Goal: Navigation & Orientation: Find specific page/section

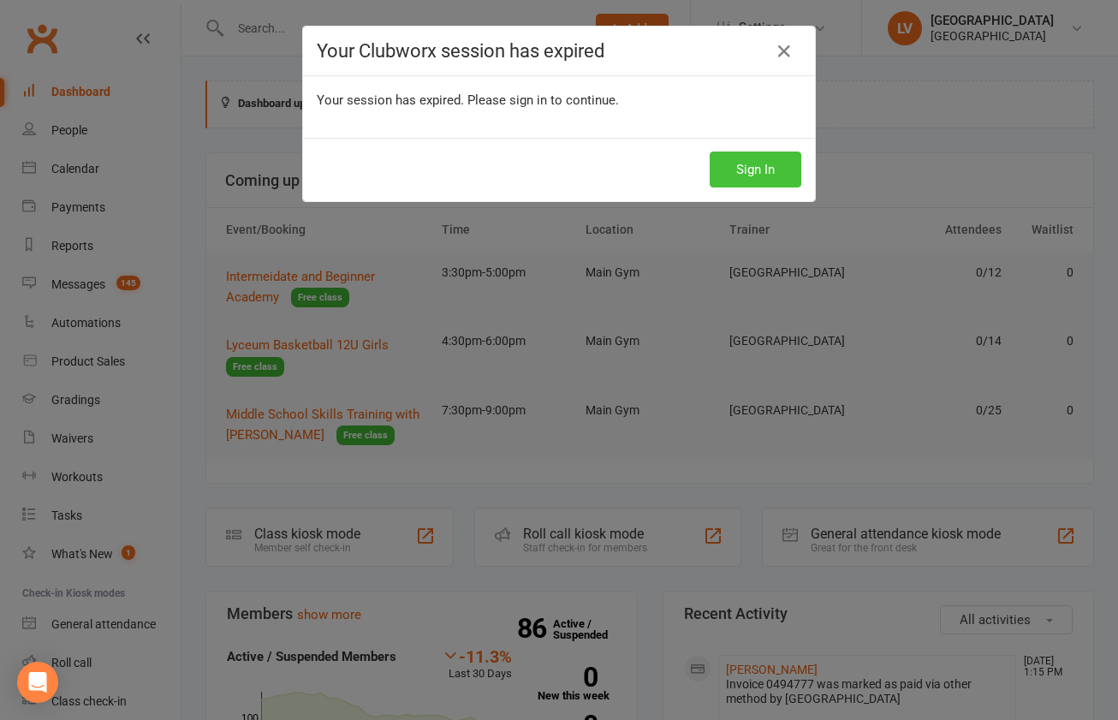
click at [715, 164] on button "Sign In" at bounding box center [756, 170] width 92 height 36
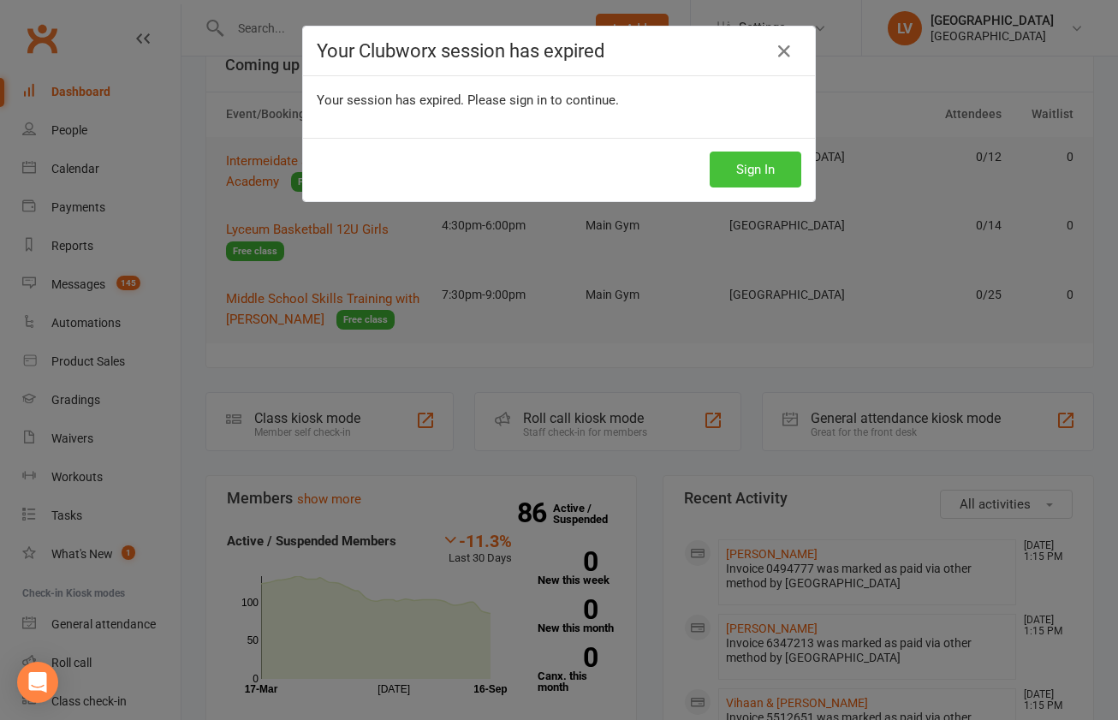
click at [772, 174] on button "Sign In" at bounding box center [756, 170] width 92 height 36
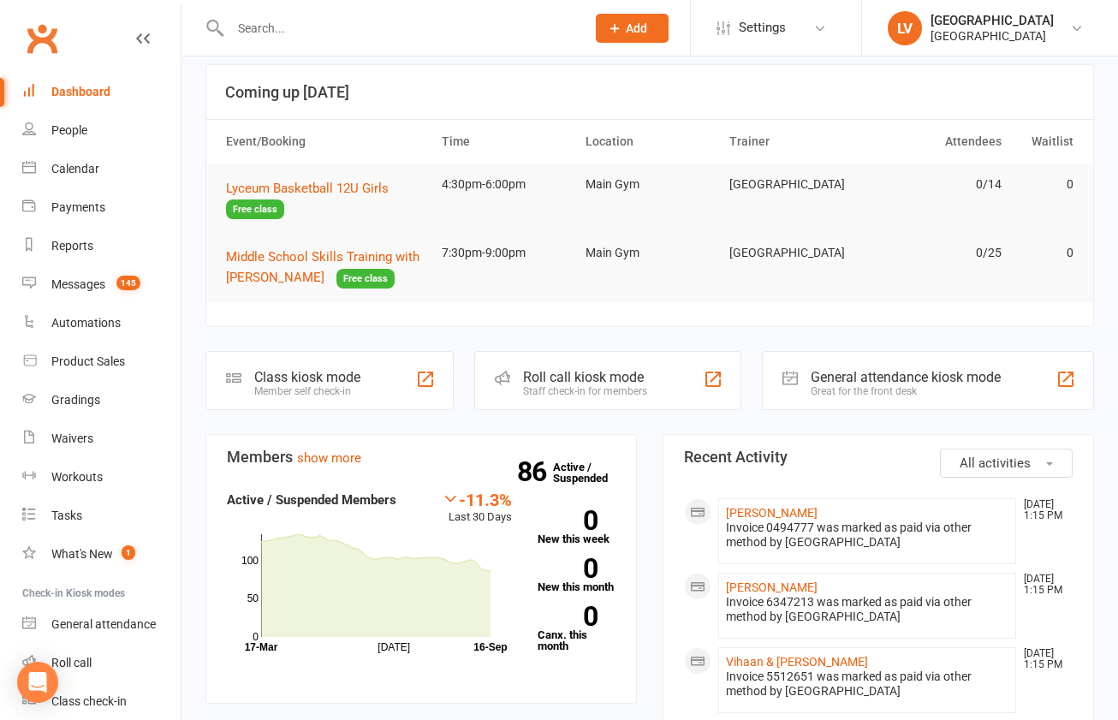
scroll to position [90, 0]
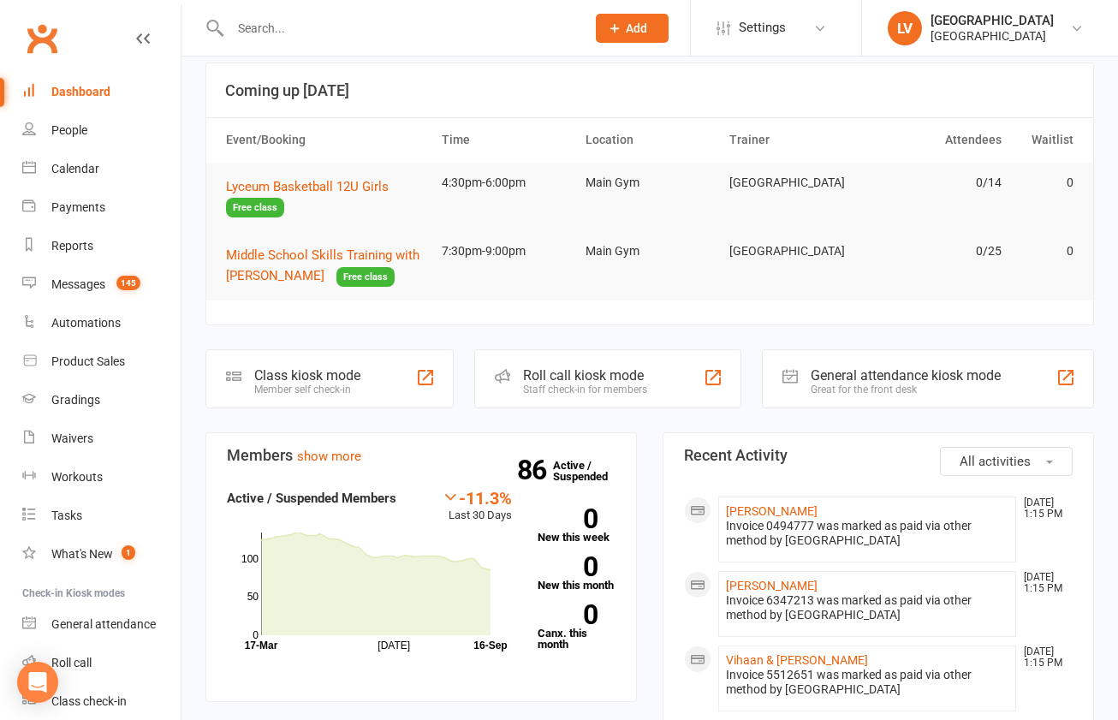
click at [68, 92] on div "Dashboard" at bounding box center [80, 92] width 59 height 14
click at [73, 128] on div "People" at bounding box center [69, 130] width 36 height 14
select select "50"
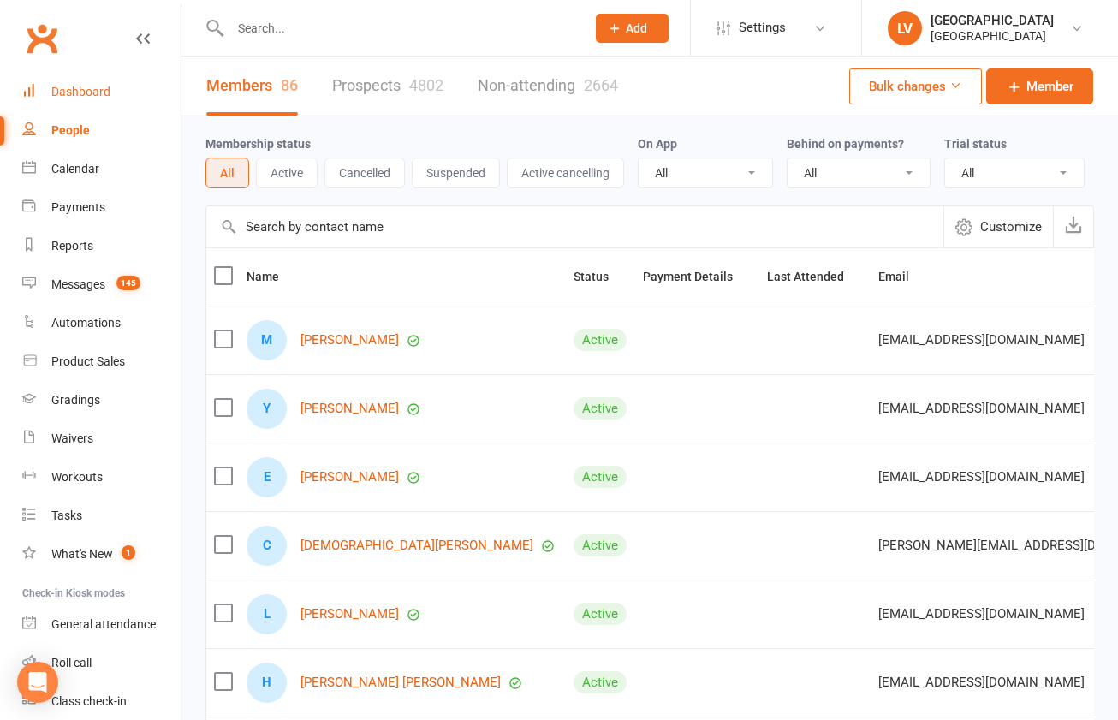
click at [88, 91] on div "Dashboard" at bounding box center [80, 92] width 59 height 14
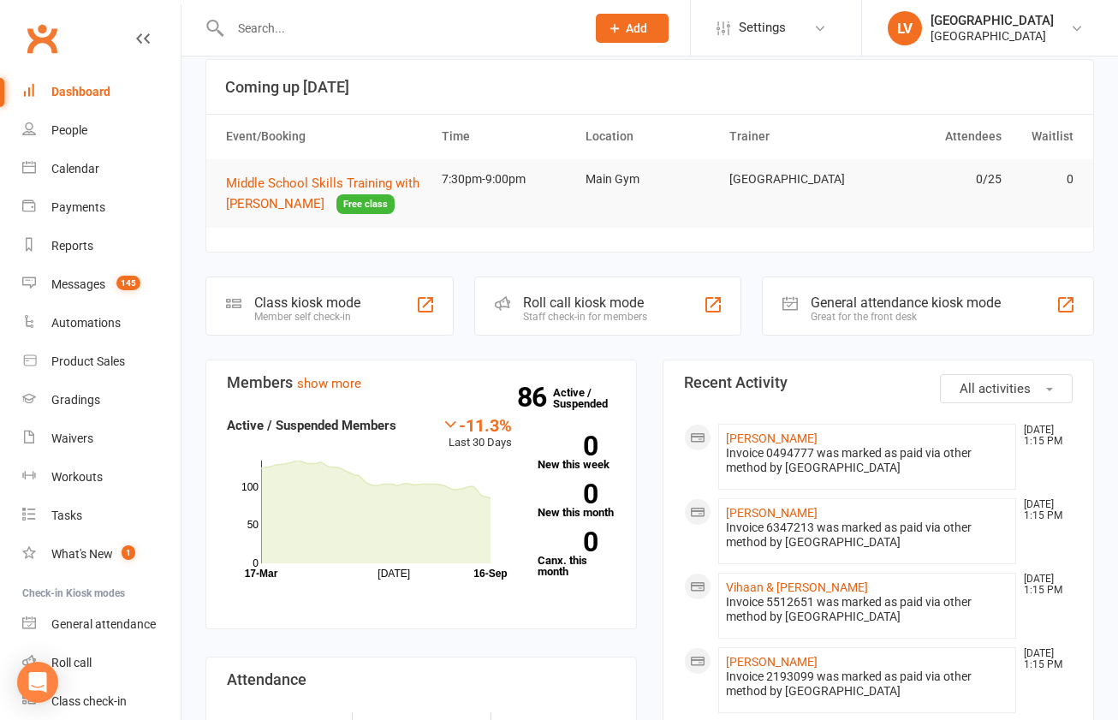
scroll to position [126, 0]
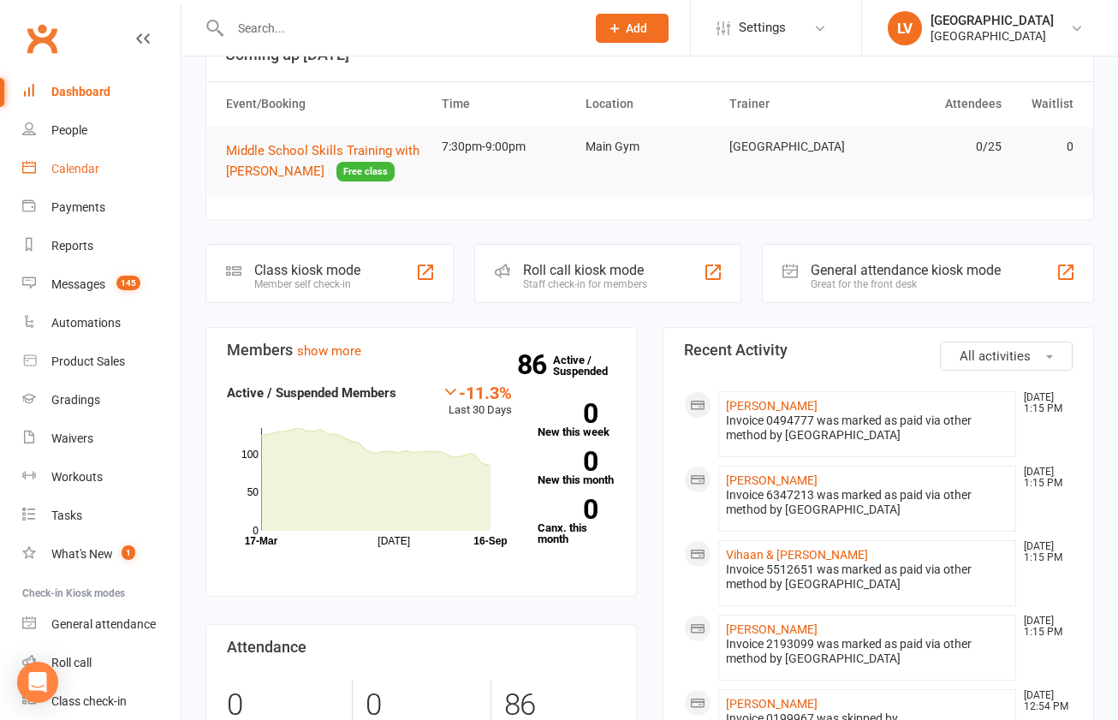
click at [78, 174] on div "Calendar" at bounding box center [75, 169] width 48 height 14
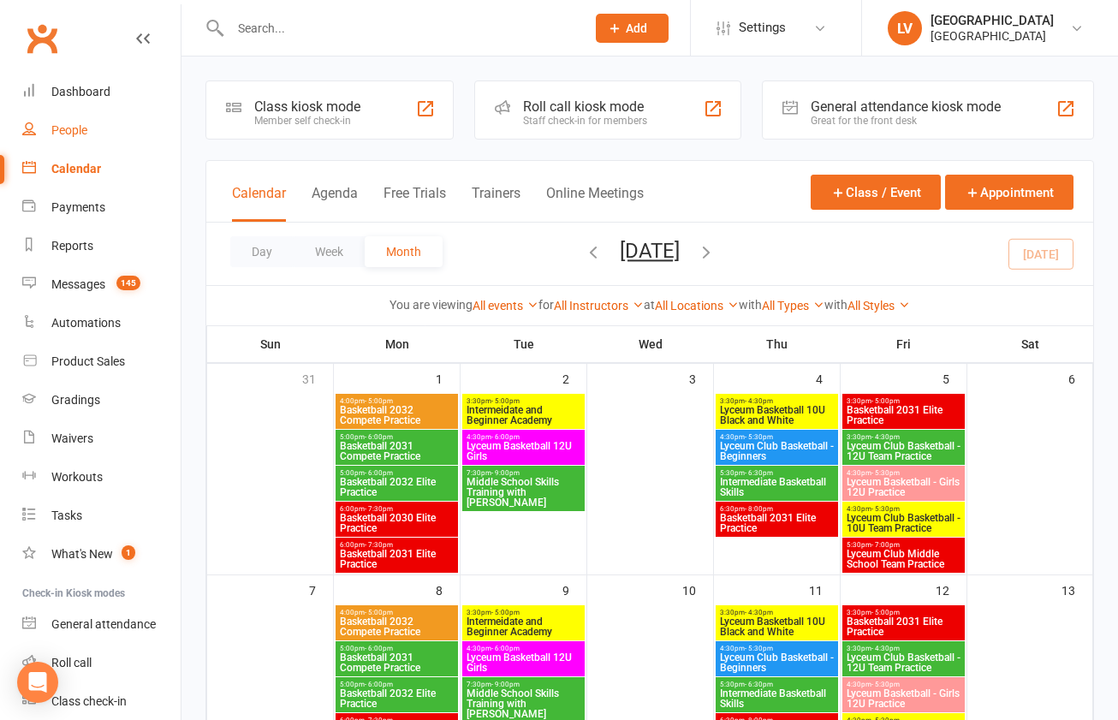
click at [76, 133] on div "People" at bounding box center [69, 130] width 36 height 14
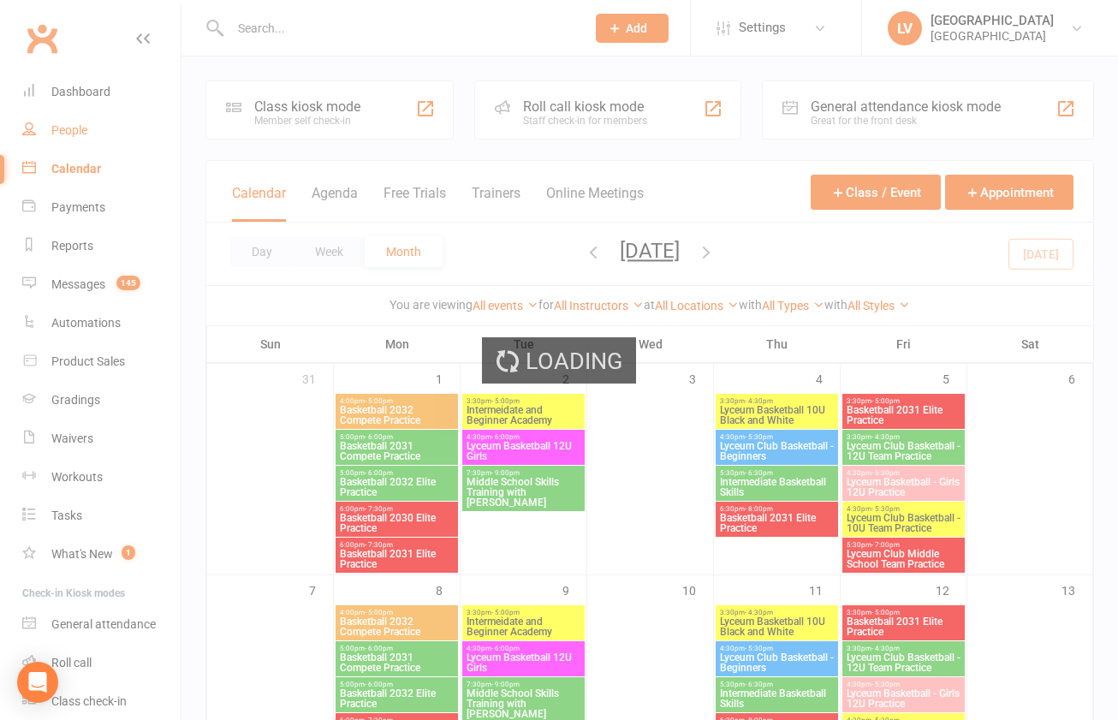
select select "50"
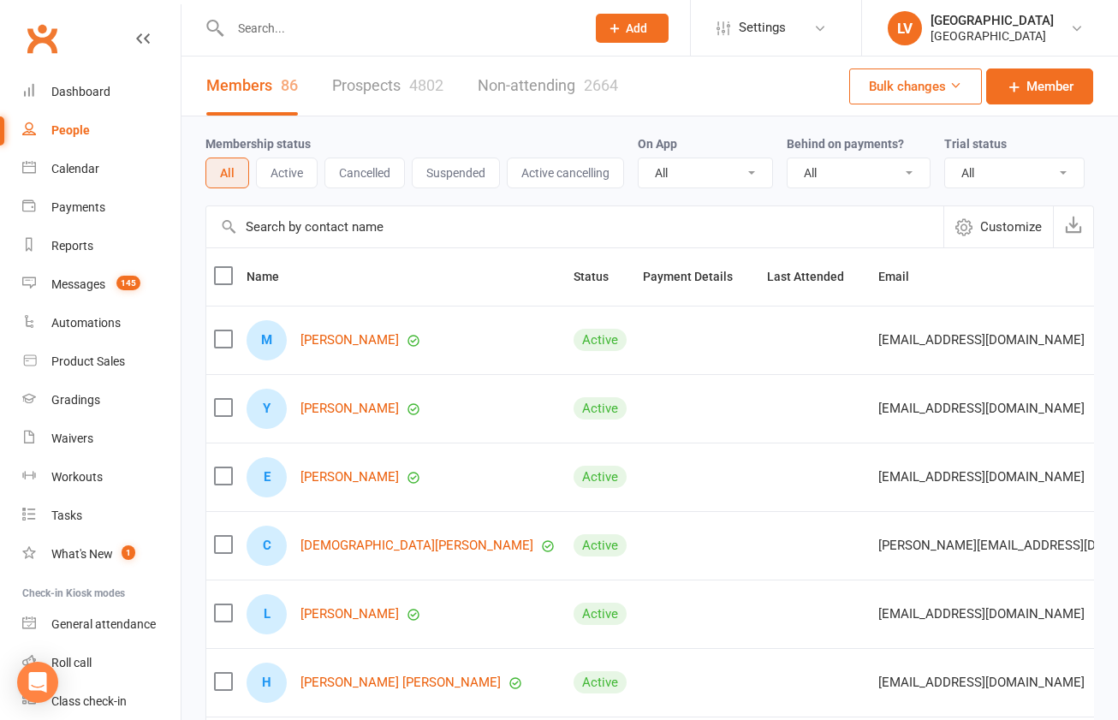
click at [356, 83] on link "Prospects 4802" at bounding box center [387, 86] width 111 height 59
select select "100"
